Goal: Check status: Check status

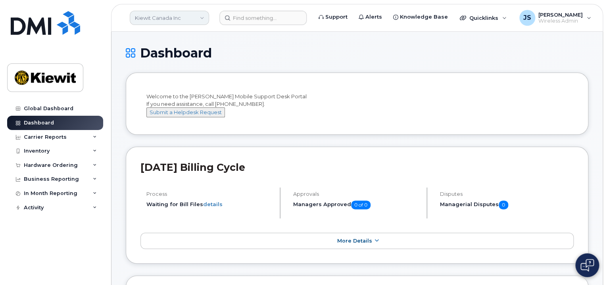
click at [202, 19] on link "Kiewit Canada Inc" at bounding box center [169, 18] width 79 height 14
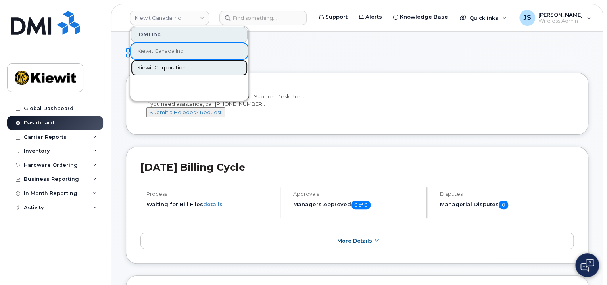
click at [160, 63] on link "Kiewit Corporation" at bounding box center [189, 68] width 117 height 16
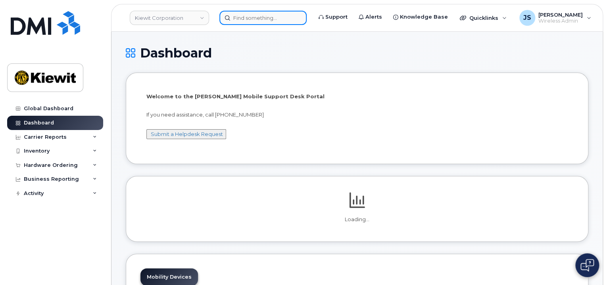
click at [241, 21] on input at bounding box center [263, 18] width 87 height 14
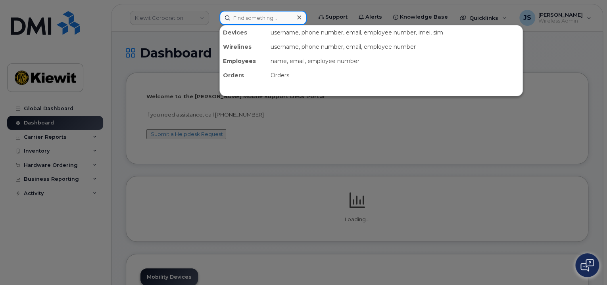
paste input "298881"
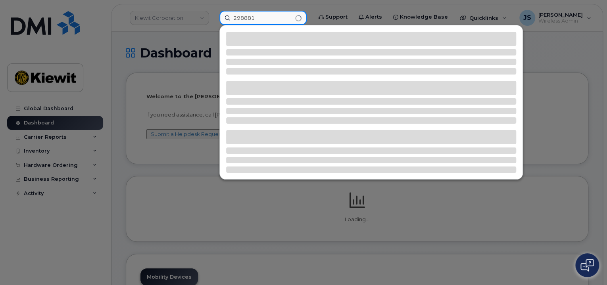
type input "298881"
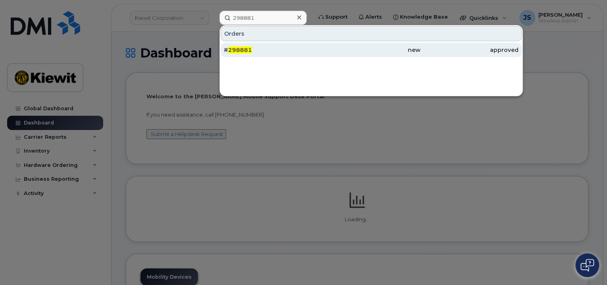
click at [247, 46] on div "# 298881" at bounding box center [273, 50] width 98 height 8
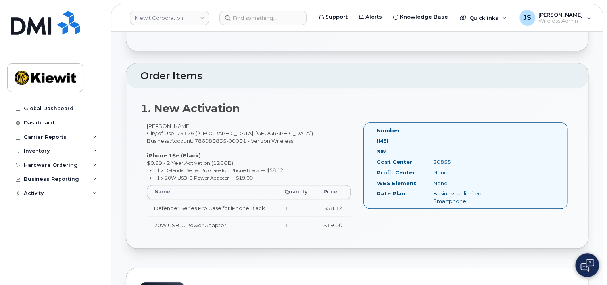
scroll to position [159, 0]
